Goal: Check status: Check status

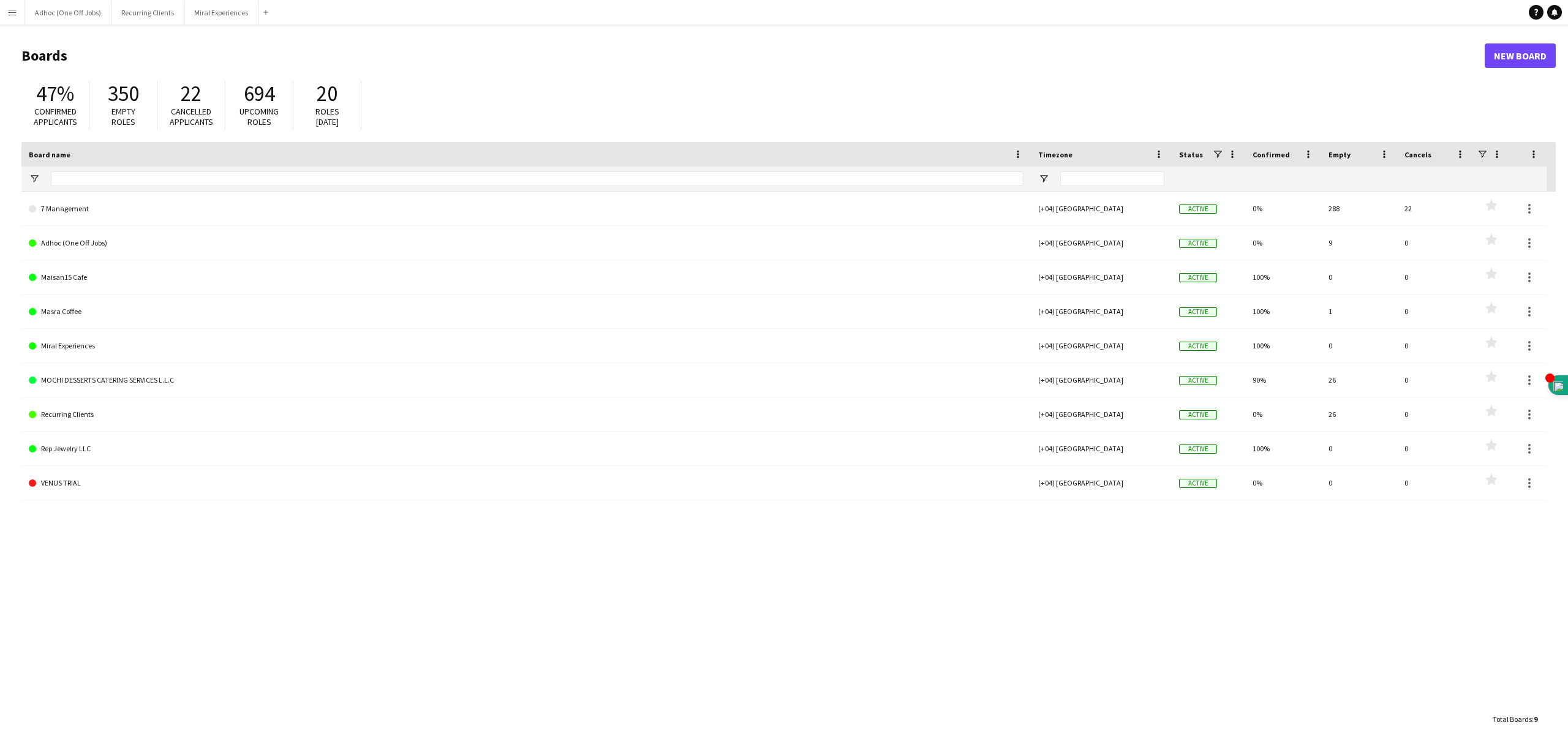
click at [6, 10] on button "Menu" at bounding box center [12, 12] width 25 height 25
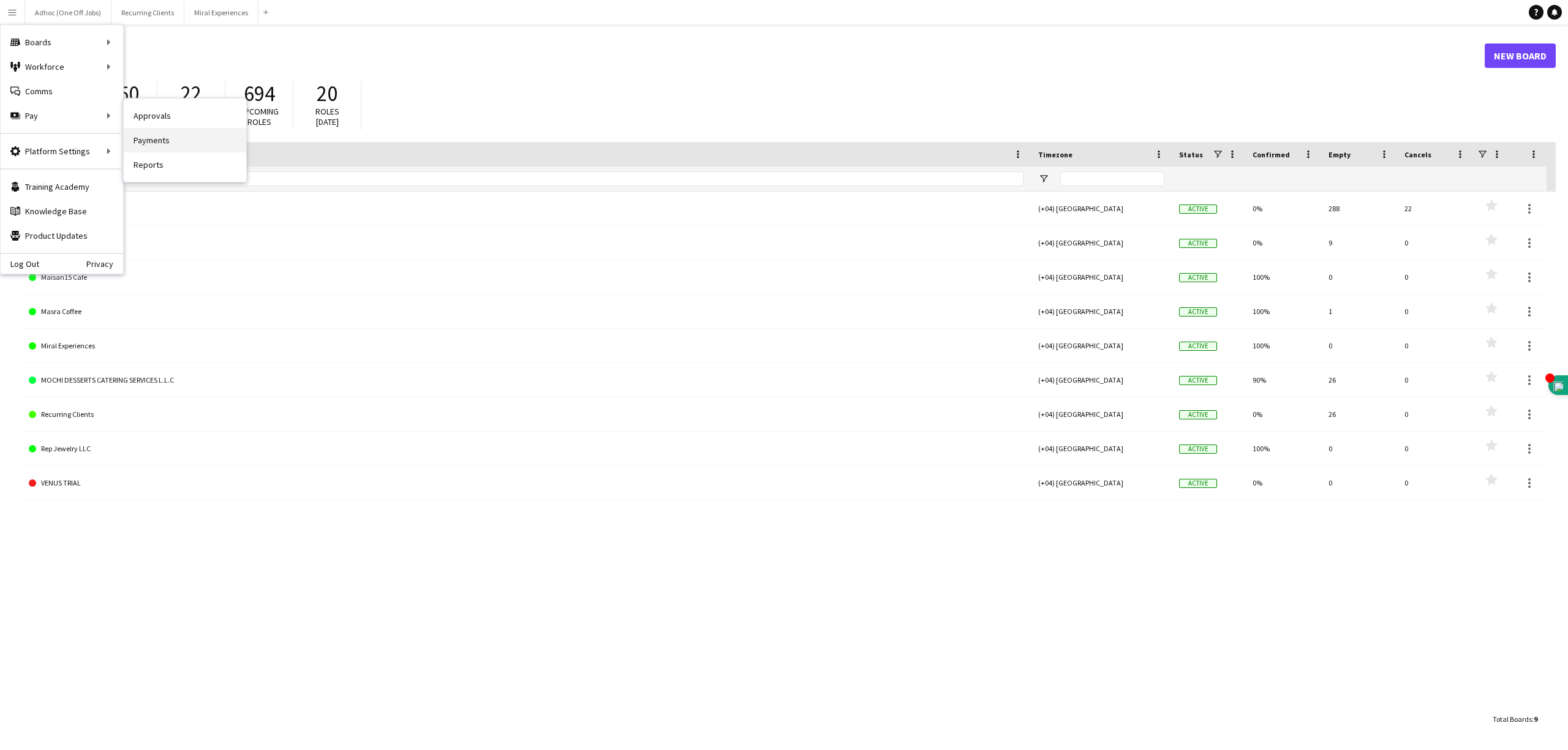
click at [156, 143] on link "Payments" at bounding box center [185, 140] width 122 height 25
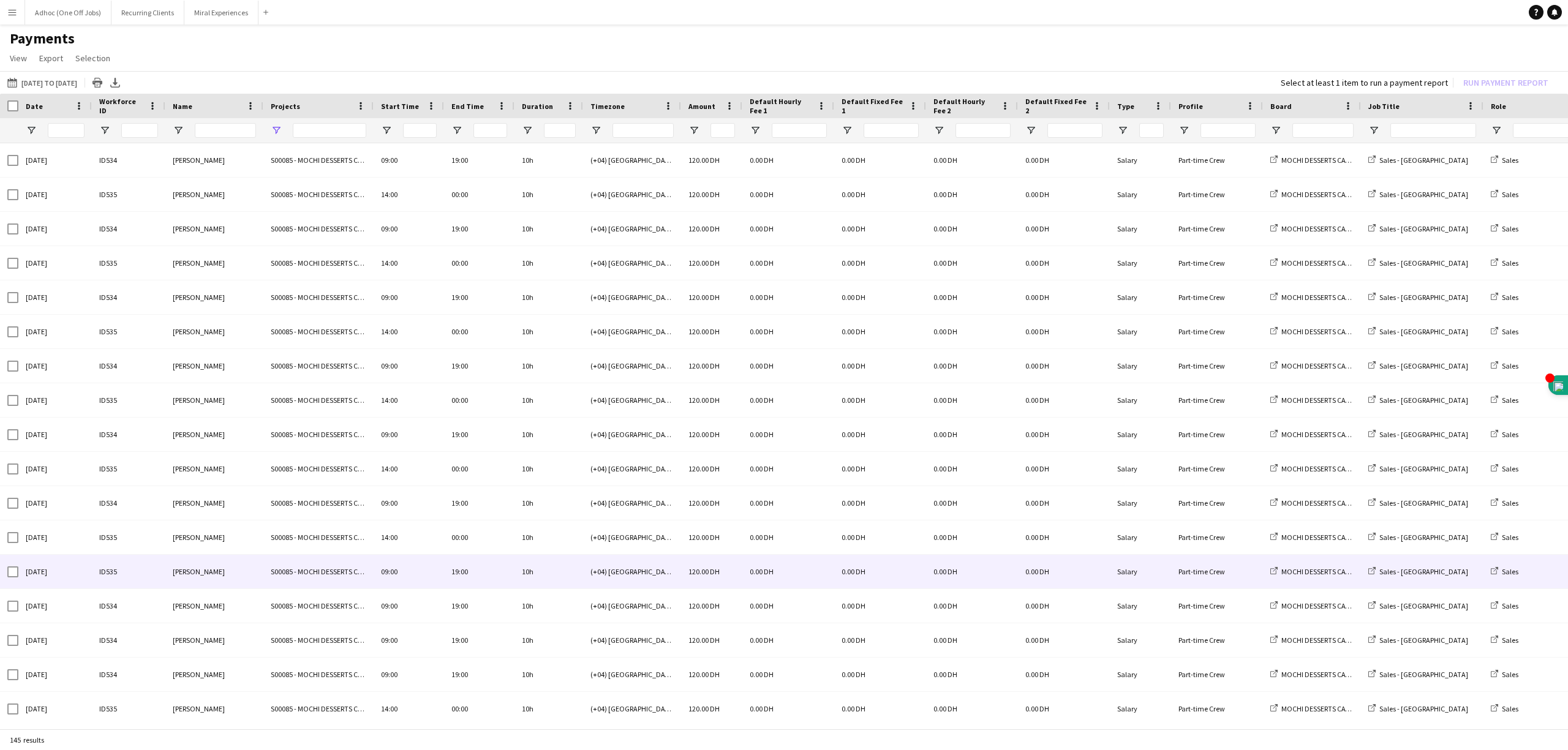
type input "******"
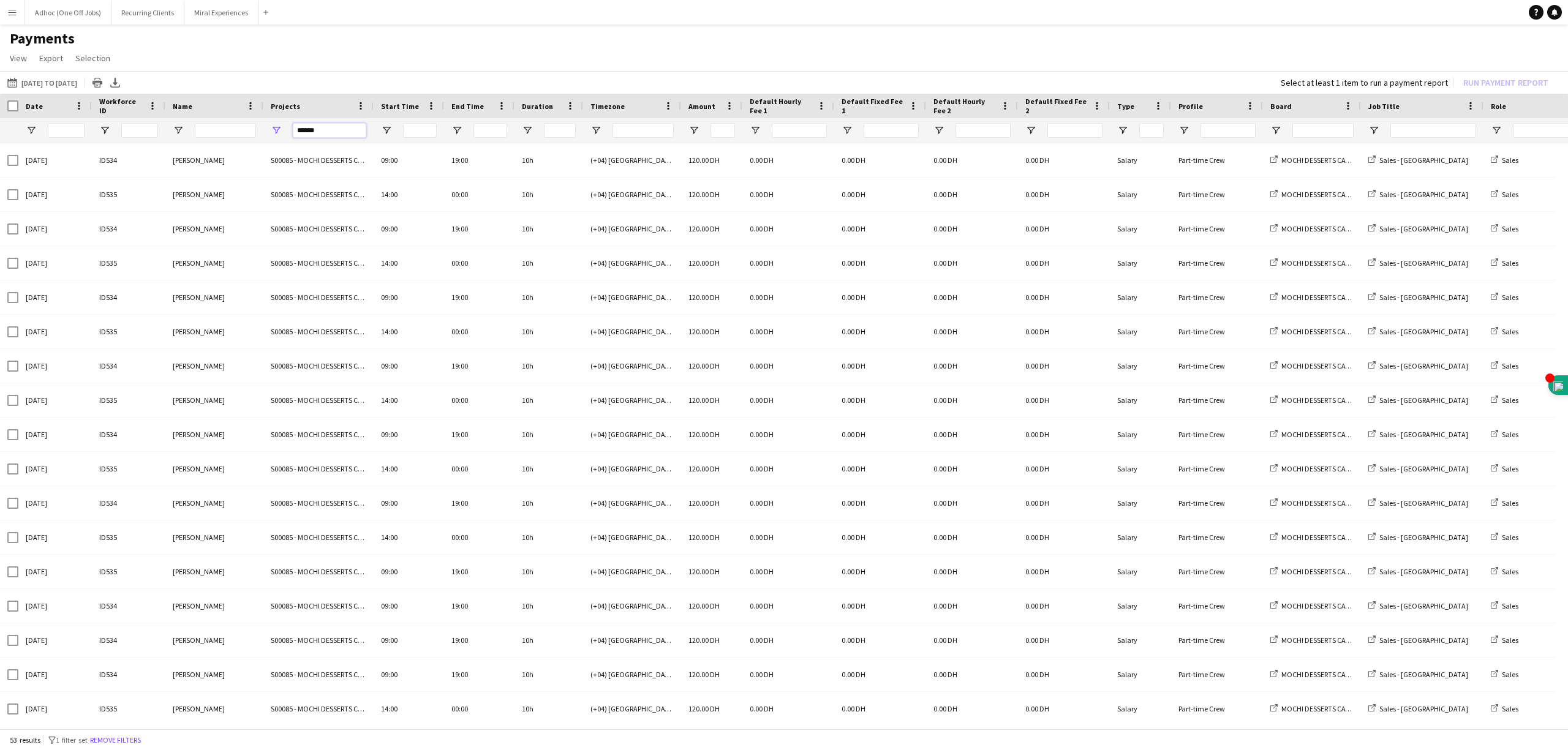
click at [302, 127] on input "******" at bounding box center [330, 130] width 73 height 15
click at [57, 79] on button "[DATE] to [DATE] [DATE] to [DATE]" at bounding box center [42, 82] width 74 height 15
click at [150, 126] on span "Previous month" at bounding box center [151, 131] width 25 height 25
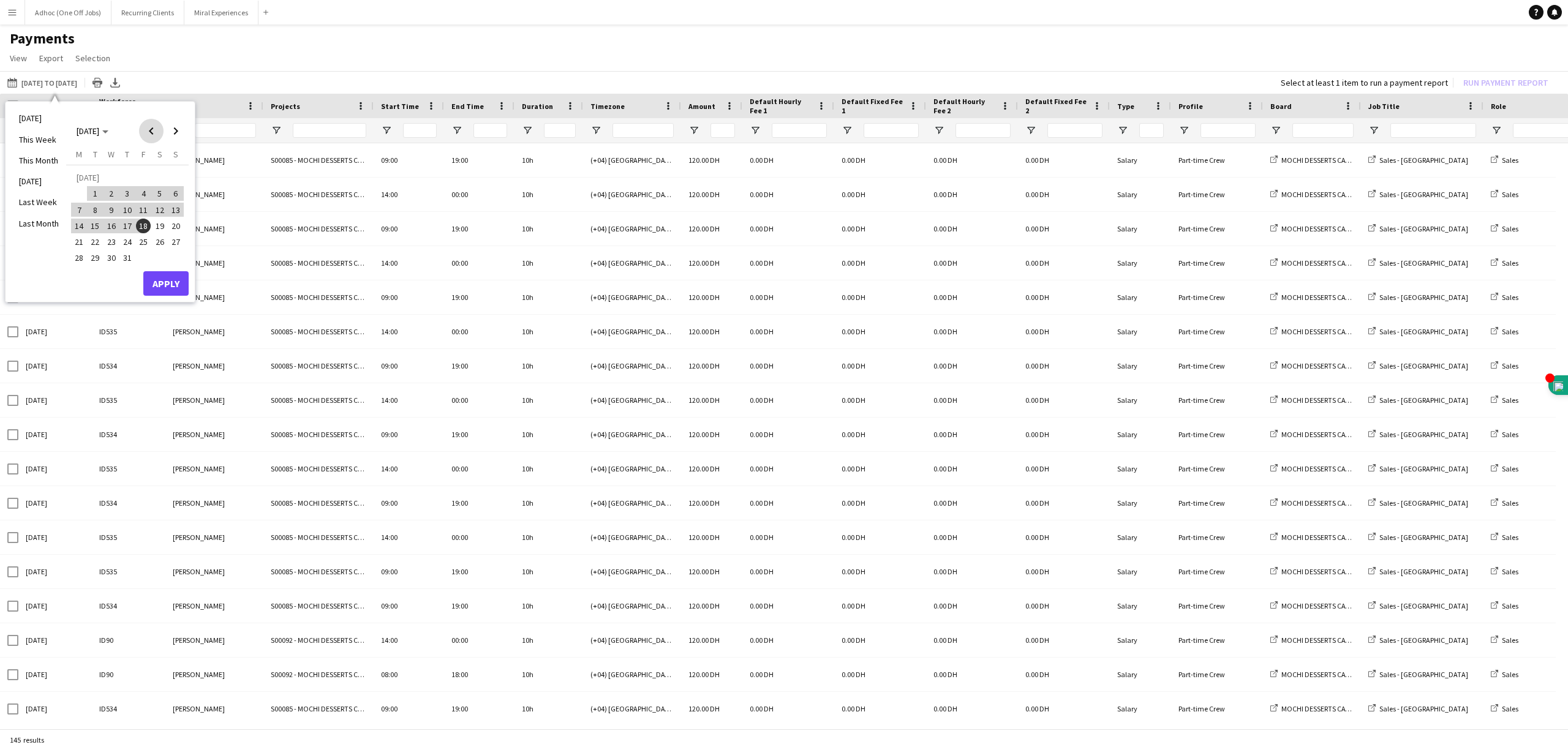
click at [150, 126] on span "Previous month" at bounding box center [151, 131] width 25 height 25
click at [174, 170] on span "1" at bounding box center [175, 179] width 15 height 17
click at [174, 126] on span "Next month" at bounding box center [175, 131] width 25 height 25
click at [174, 237] on button "31" at bounding box center [175, 244] width 16 height 16
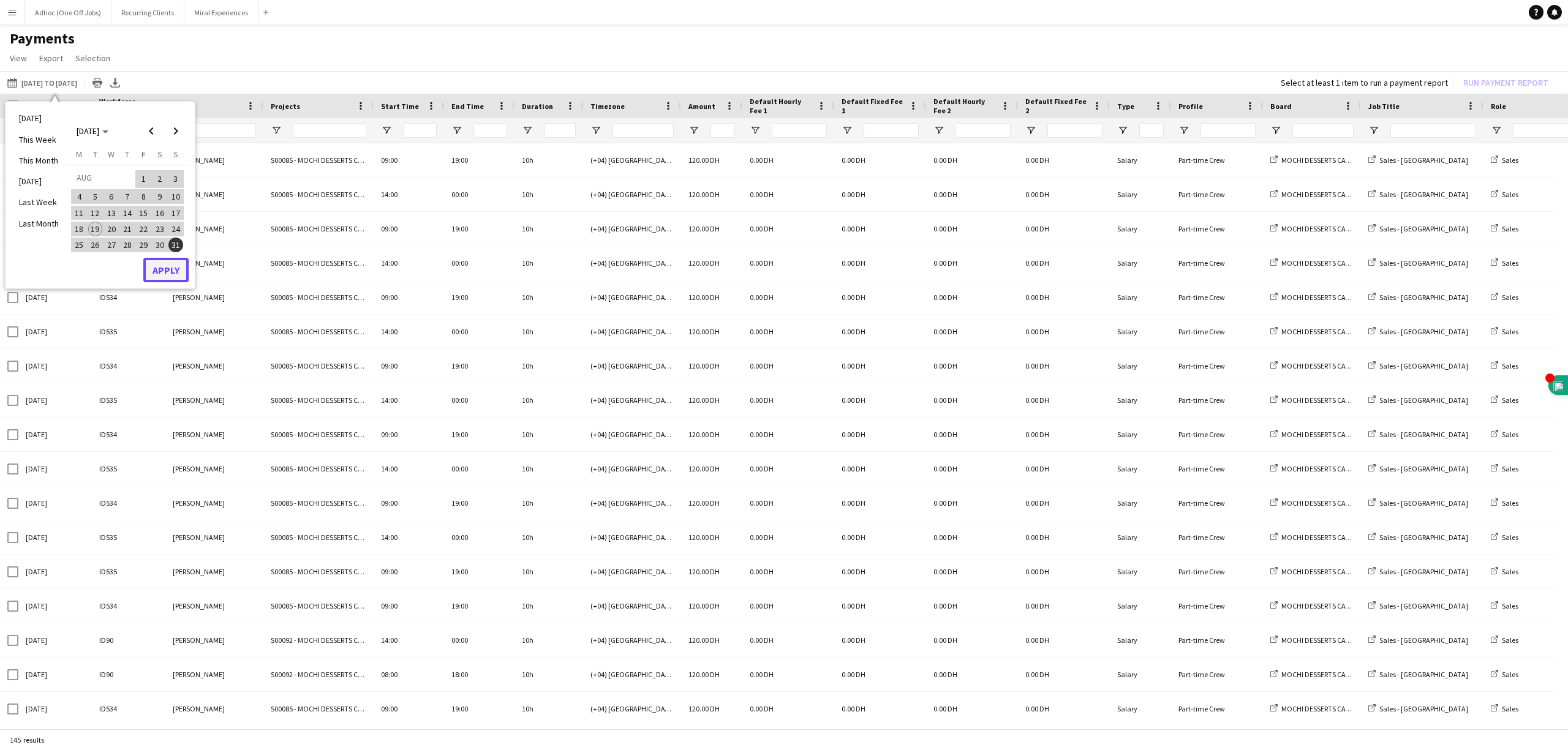
click at [166, 266] on button "Apply" at bounding box center [166, 270] width 45 height 25
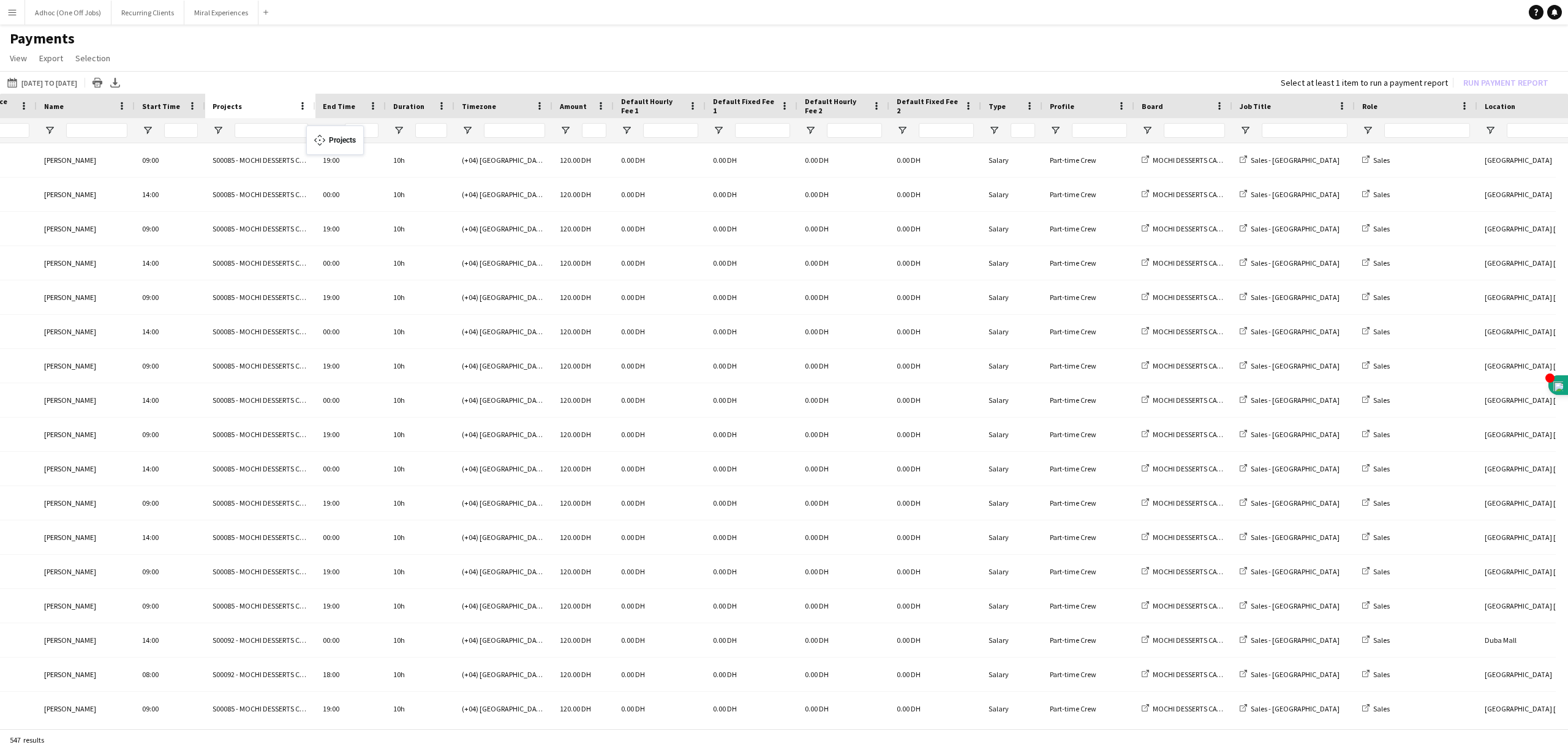
scroll to position [0, 114]
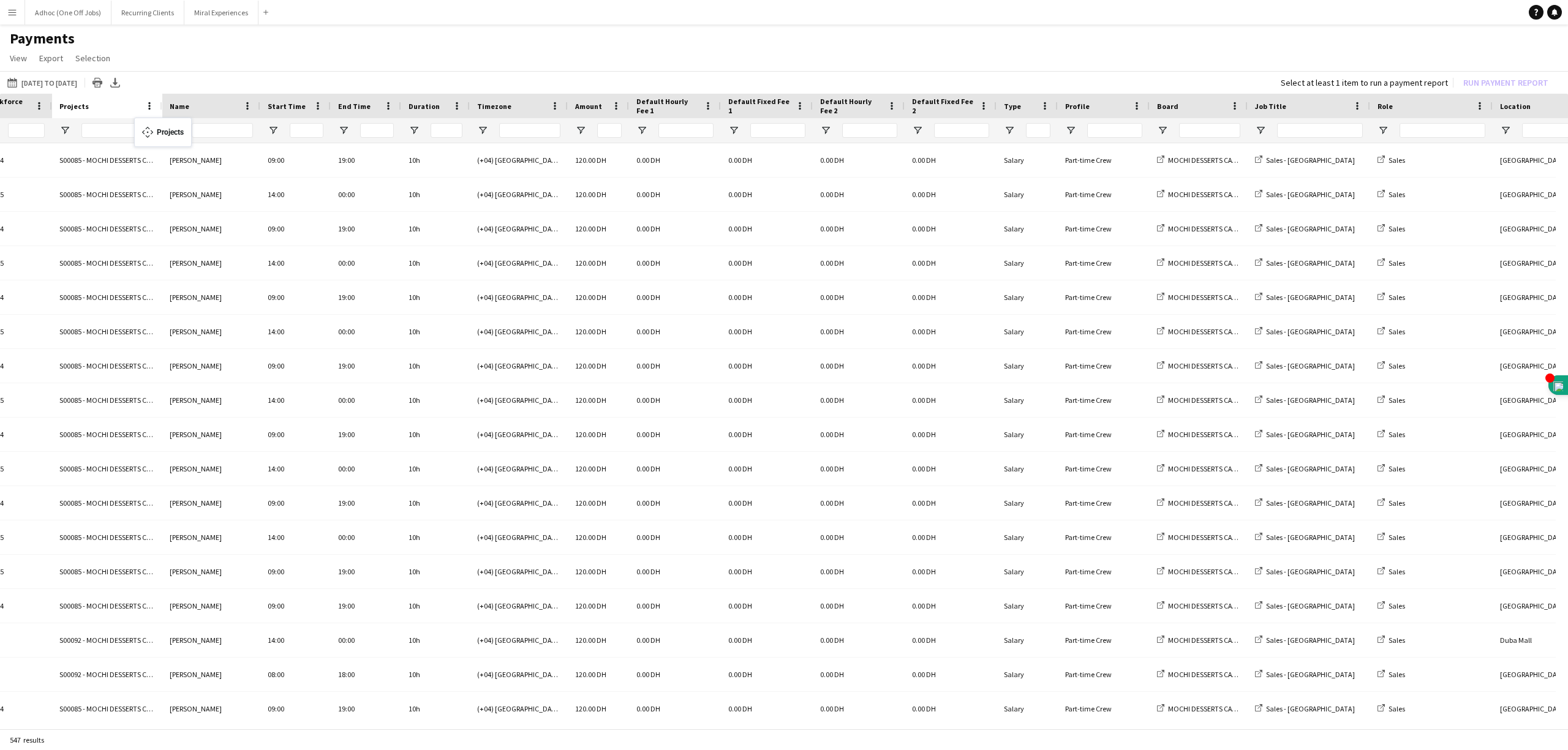
drag, startPoint x: 1512, startPoint y: 103, endPoint x: 140, endPoint y: 125, distance: 1372.2
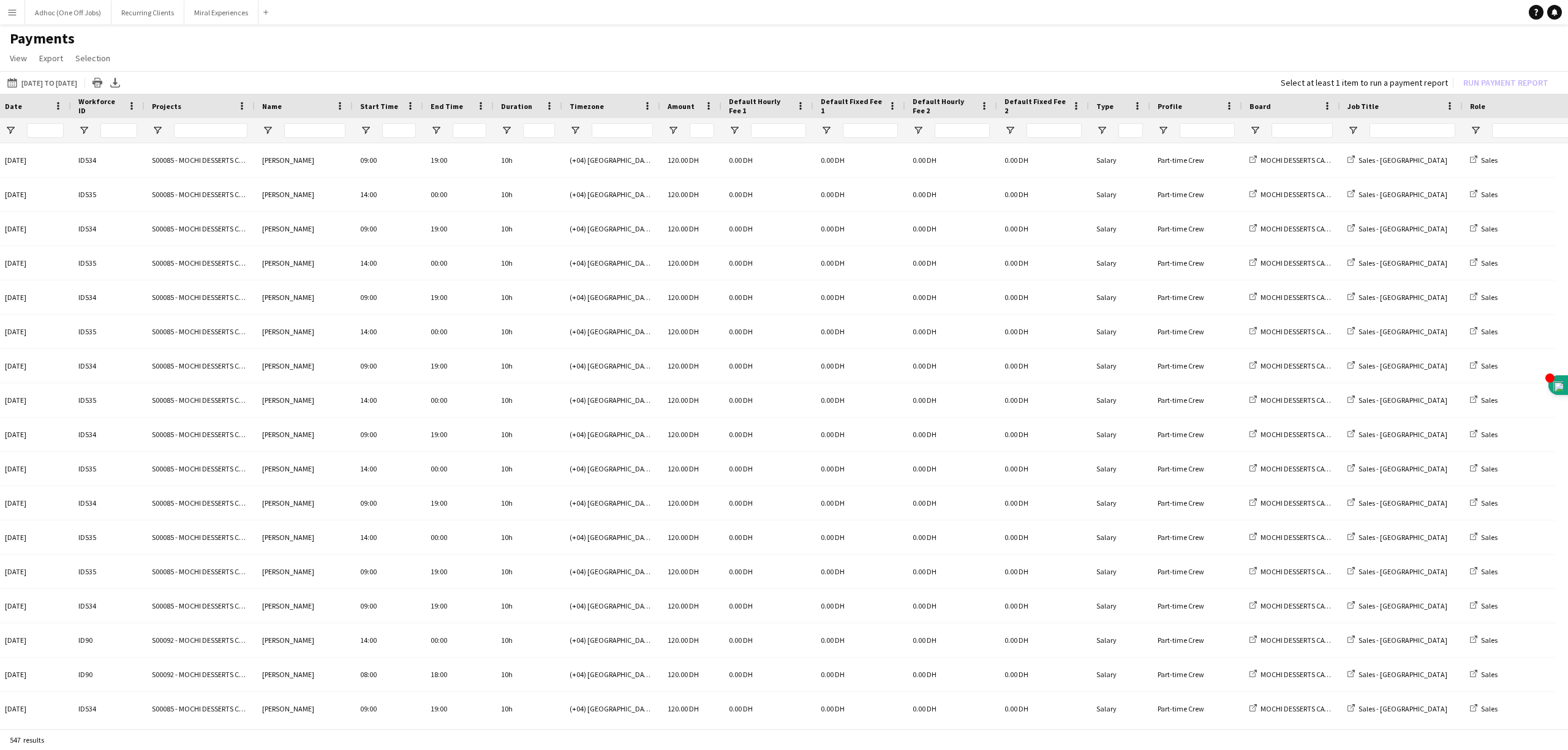
scroll to position [0, 0]
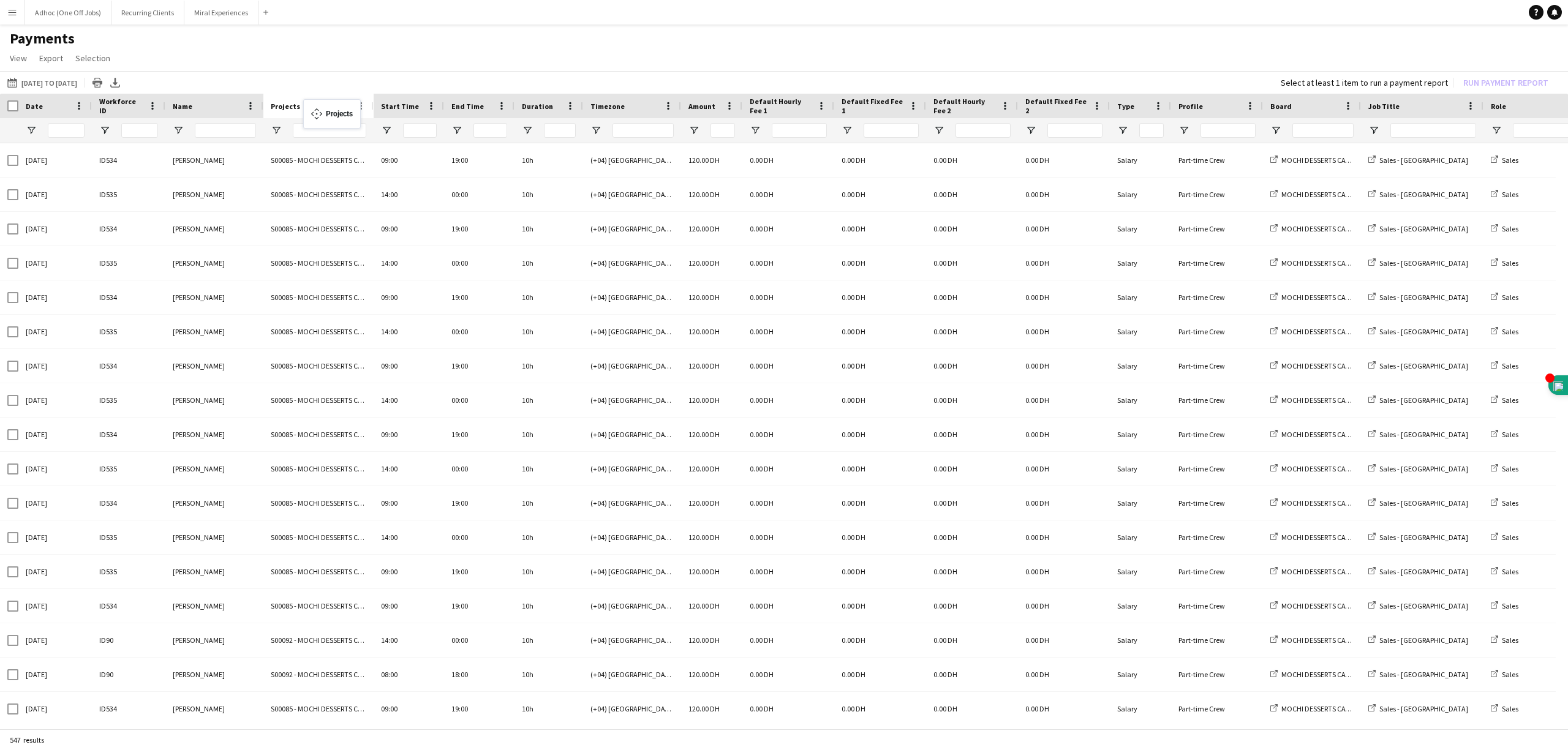
drag, startPoint x: 216, startPoint y: 103, endPoint x: 309, endPoint y: 107, distance: 93.1
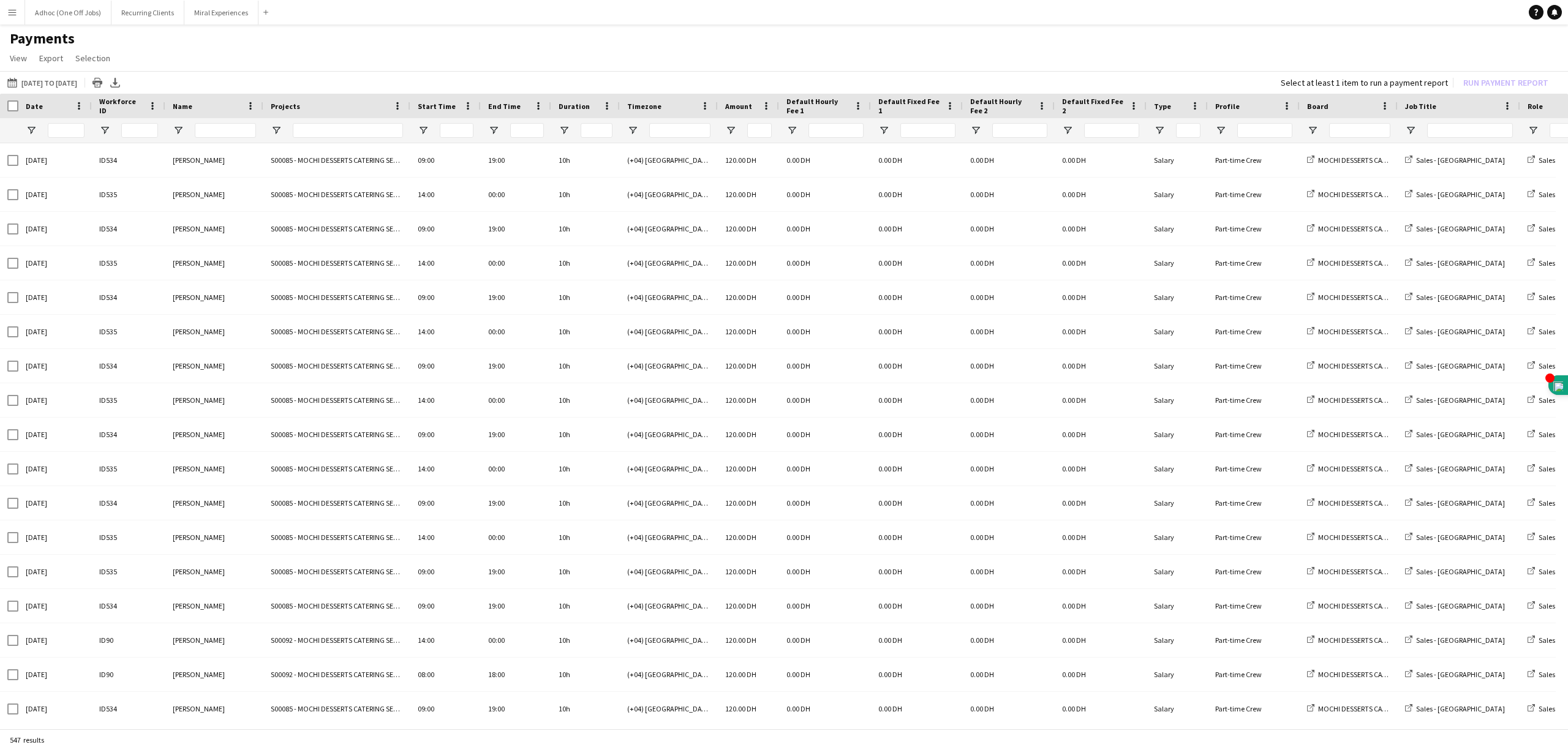
drag, startPoint x: 371, startPoint y: 102, endPoint x: 408, endPoint y: 105, distance: 37.1
click at [408, 105] on div at bounding box center [410, 106] width 5 height 25
click at [51, 79] on button "[DATE] to [DATE] [DATE] to [DATE]" at bounding box center [42, 82] width 74 height 15
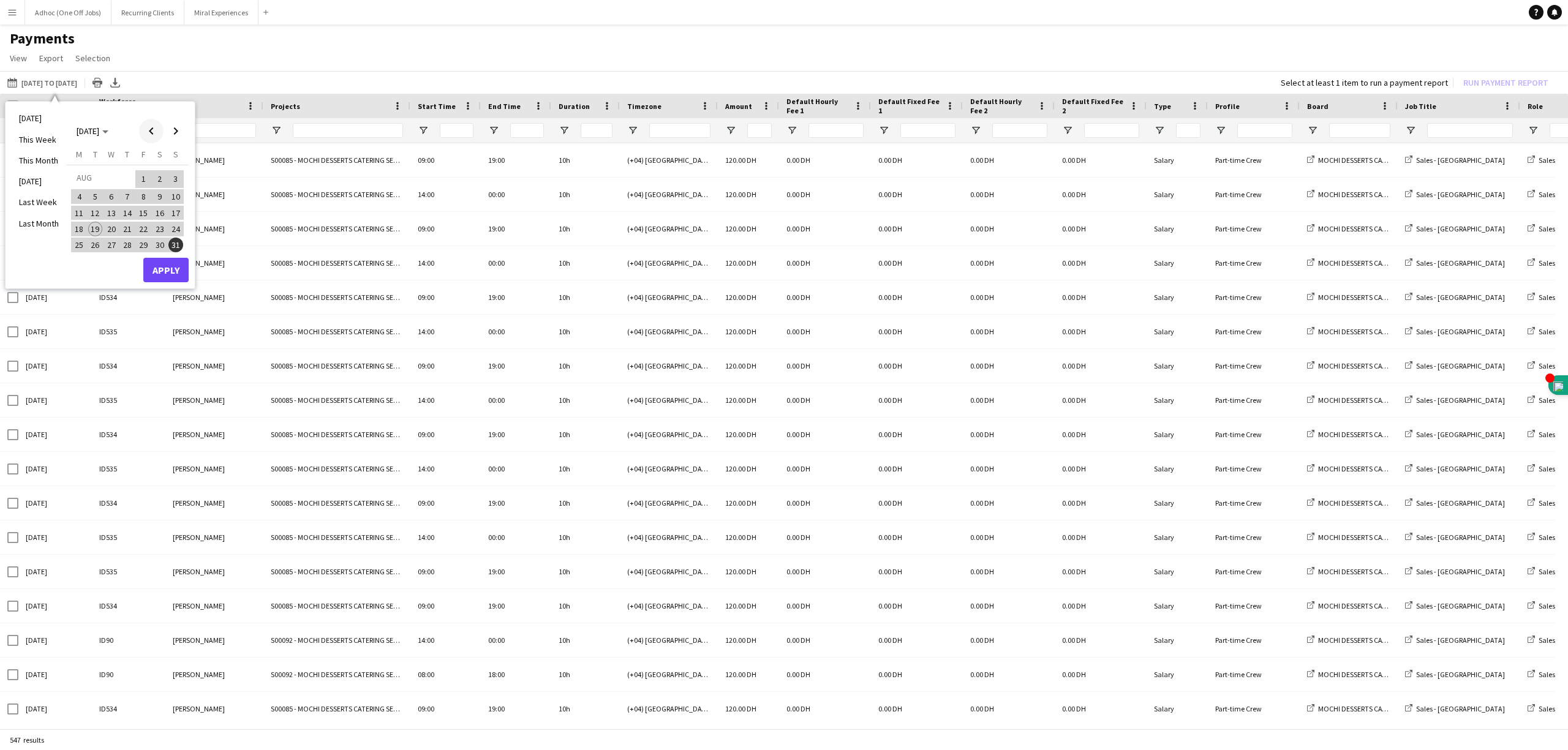
click at [150, 131] on span "Previous month" at bounding box center [151, 131] width 25 height 25
click at [172, 178] on span "1" at bounding box center [175, 179] width 15 height 17
click at [79, 260] on span "30" at bounding box center [79, 261] width 15 height 15
click at [178, 280] on button "Apply" at bounding box center [166, 286] width 45 height 25
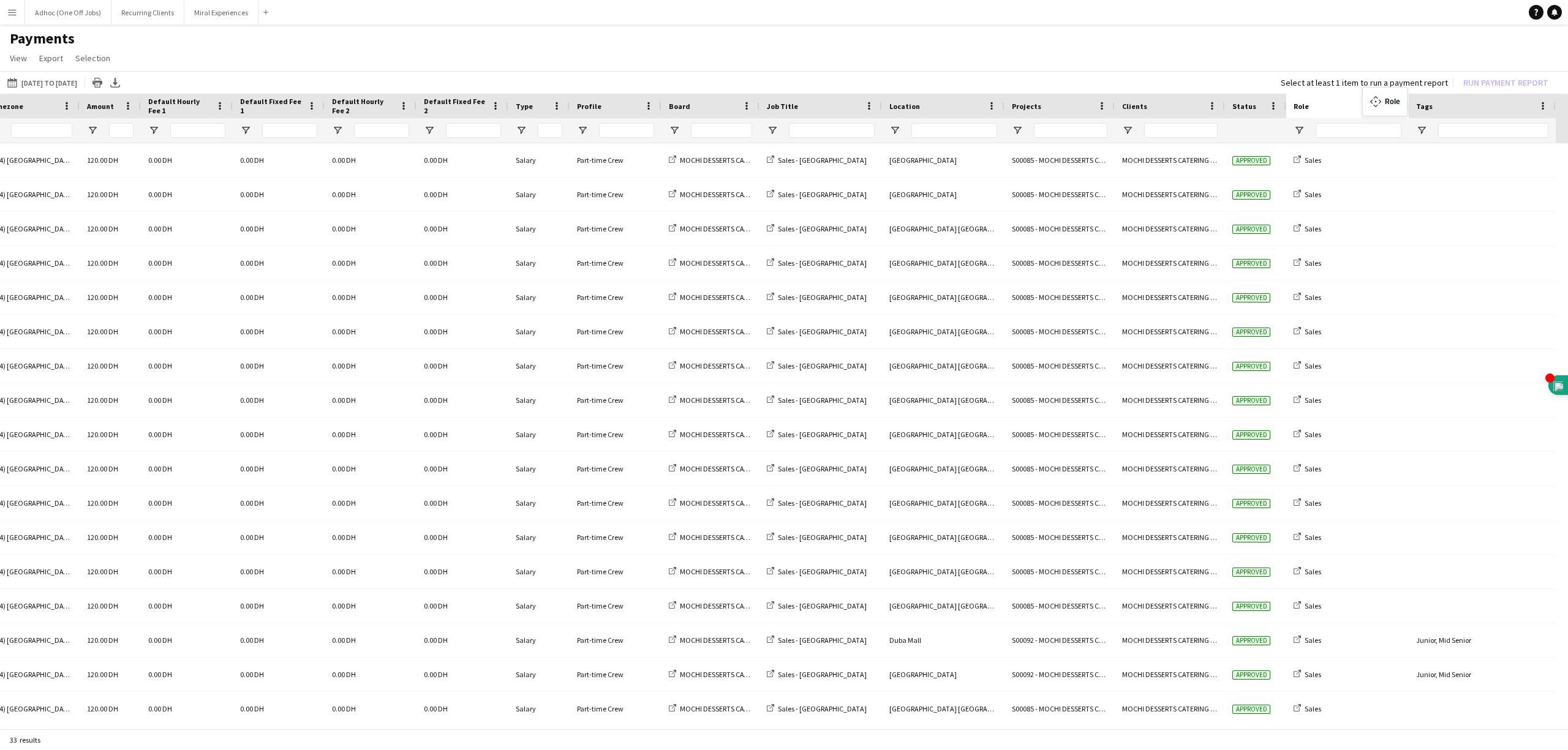
drag, startPoint x: 937, startPoint y: 101, endPoint x: 1368, endPoint y: 94, distance: 431.1
